Goal: Browse casually

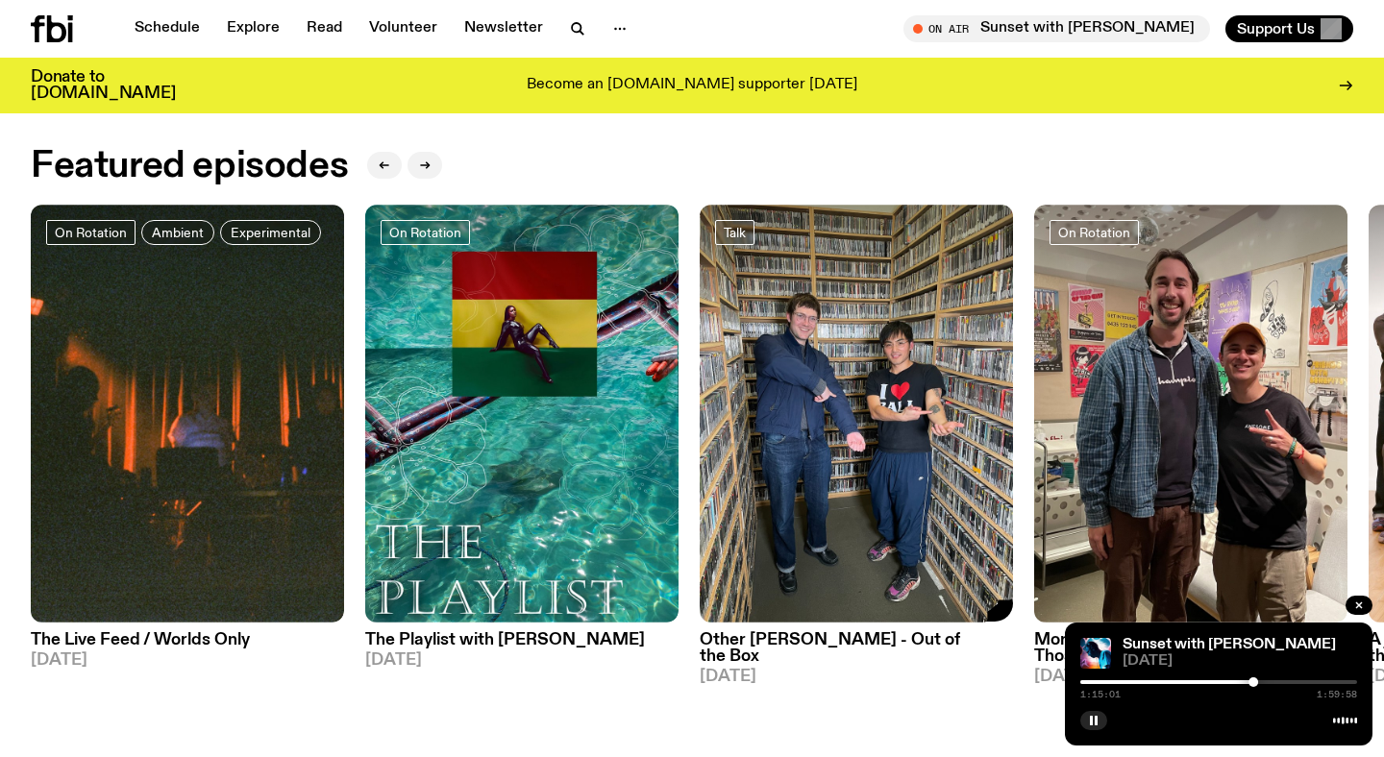
scroll to position [855, 0]
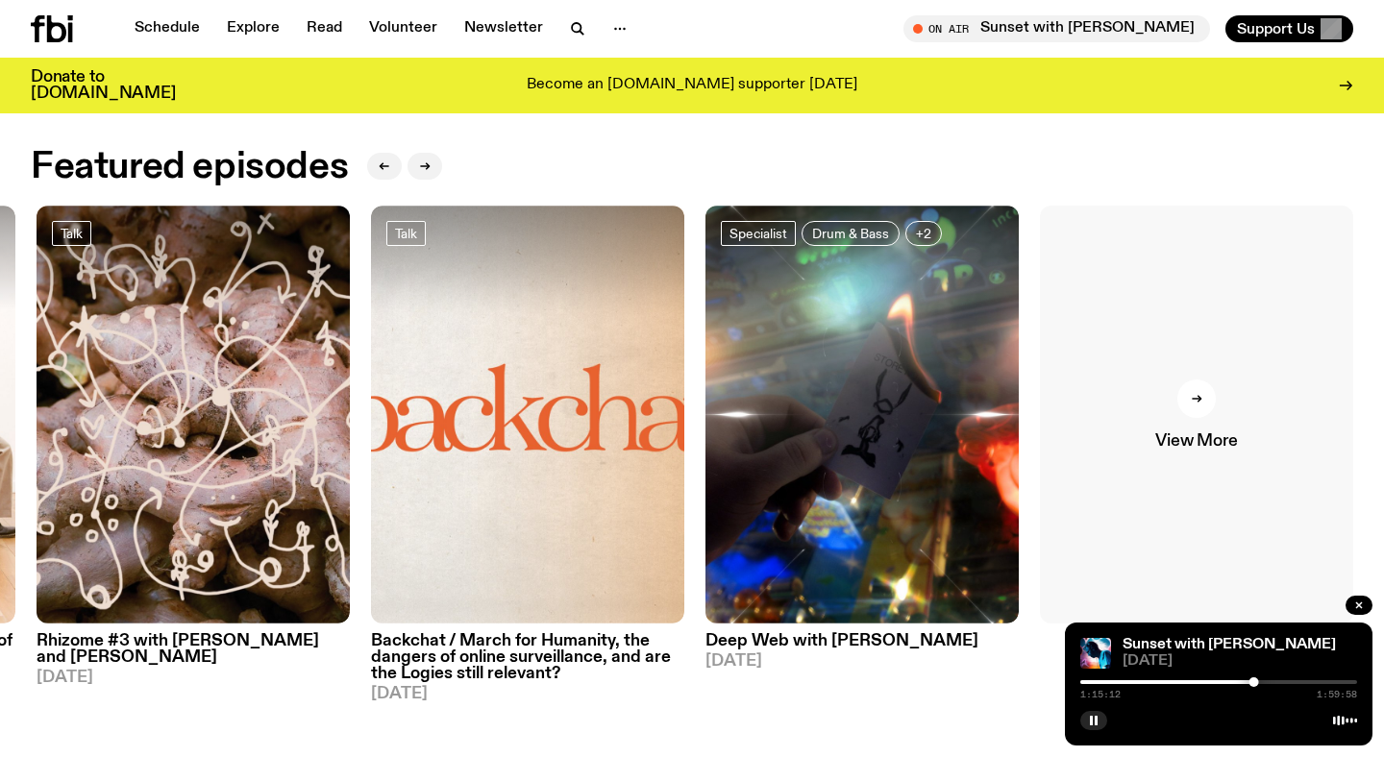
click at [1194, 403] on icon at bounding box center [1197, 399] width 12 height 12
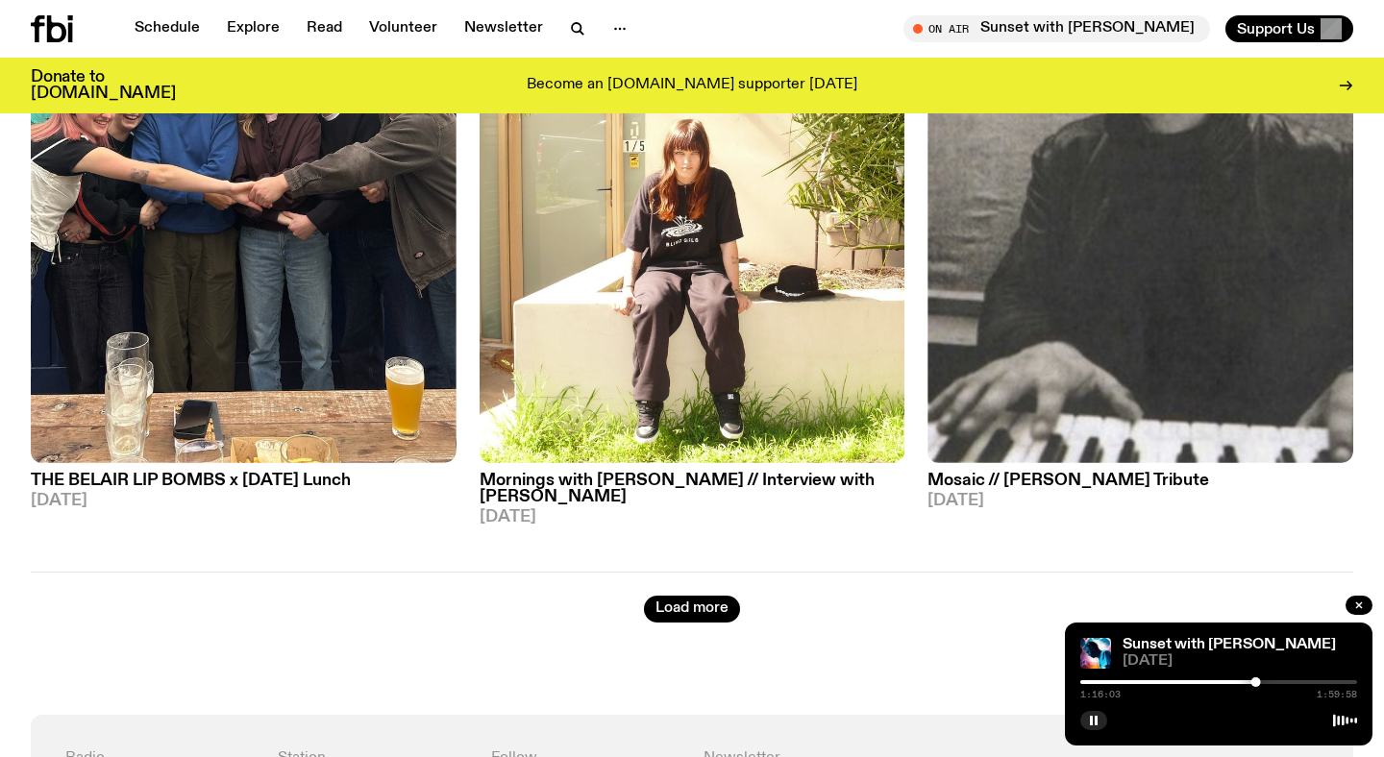
scroll to position [5089, 0]
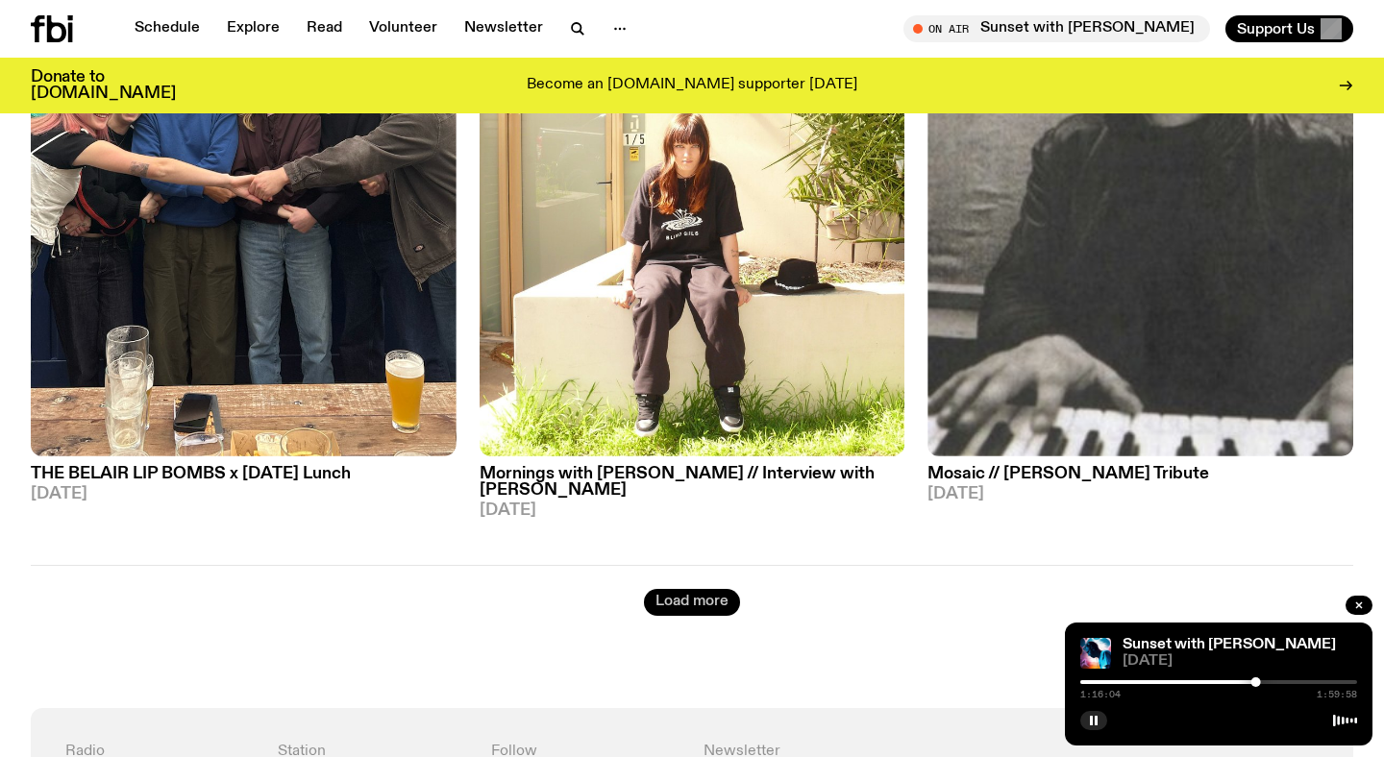
click at [664, 589] on button "Load more" at bounding box center [692, 602] width 96 height 27
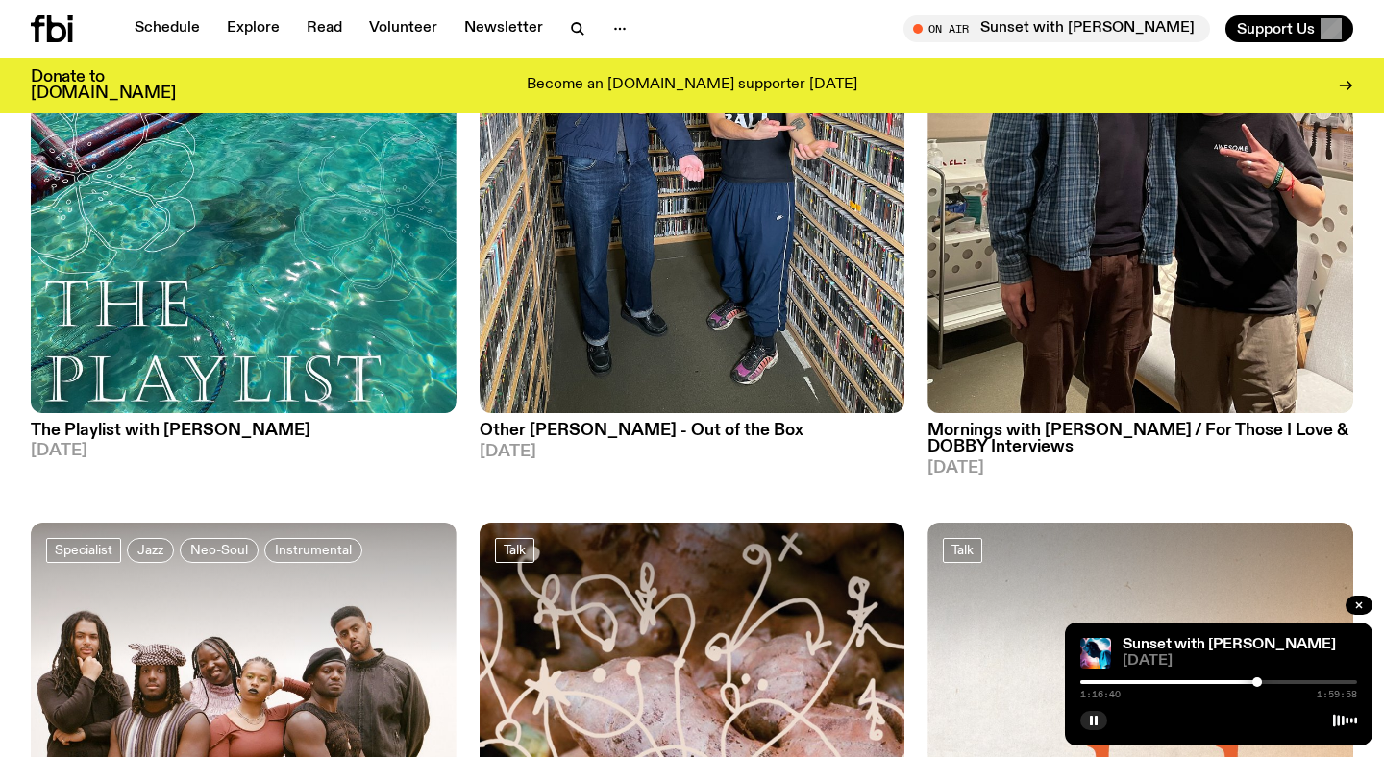
scroll to position [0, 0]
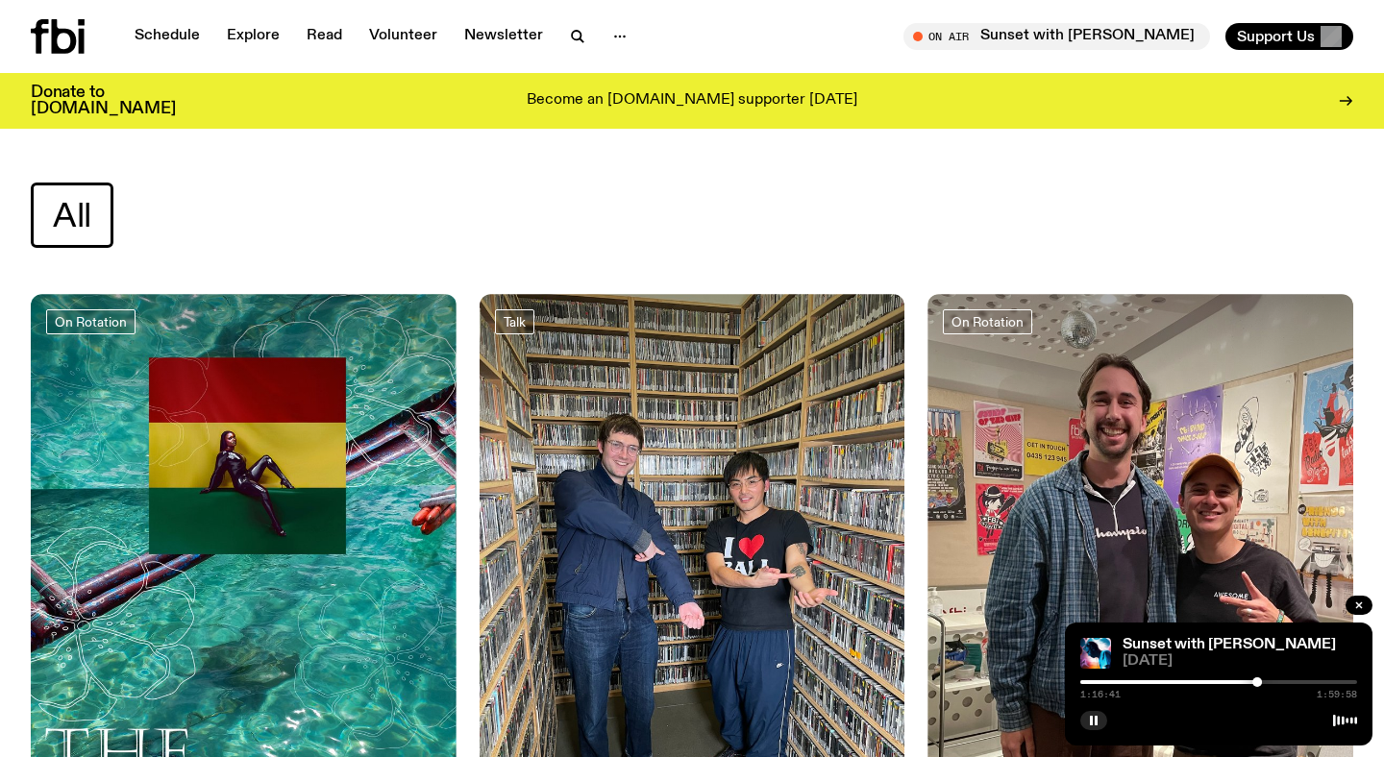
click at [466, 220] on div "All" at bounding box center [692, 215] width 1322 height 65
click at [438, 233] on div "All" at bounding box center [692, 215] width 1322 height 65
click at [1092, 725] on icon "button" at bounding box center [1094, 721] width 12 height 12
click at [434, 226] on div "All" at bounding box center [692, 215] width 1322 height 65
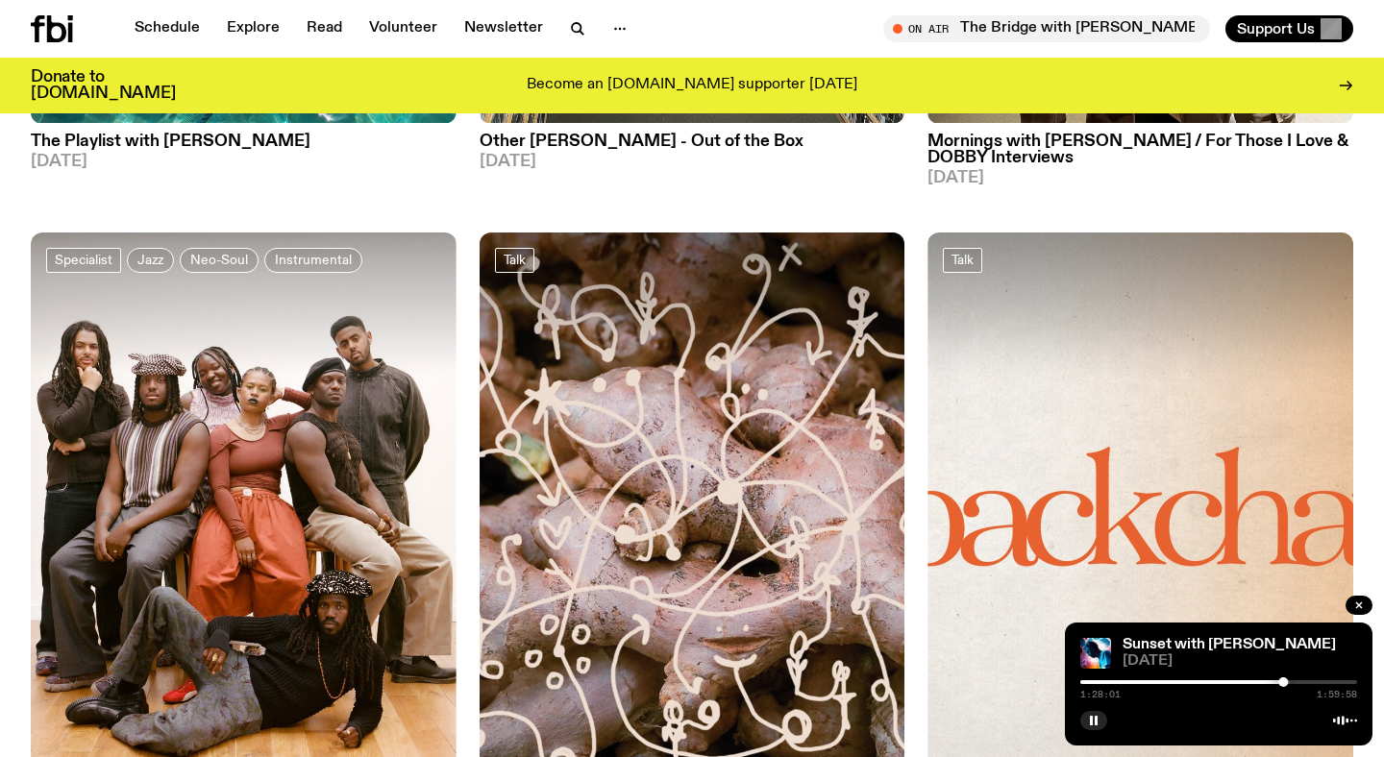
scroll to position [723, 0]
click at [1095, 724] on rect "button" at bounding box center [1095, 721] width 3 height 10
